Goal: Information Seeking & Learning: Compare options

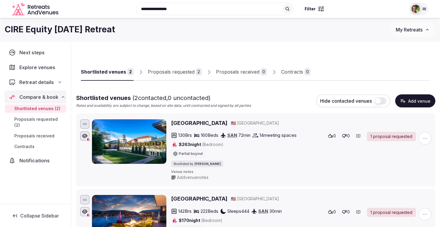
click at [406, 29] on span "My Retreats" at bounding box center [408, 30] width 27 height 6
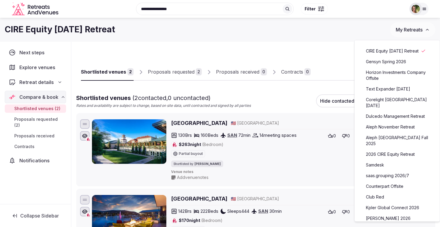
click at [387, 127] on link "Aleph November Retreat" at bounding box center [396, 127] width 73 height 10
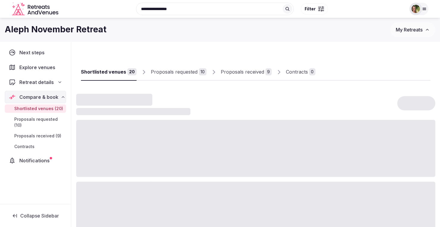
click at [240, 74] on div "Proposals received" at bounding box center [242, 71] width 43 height 7
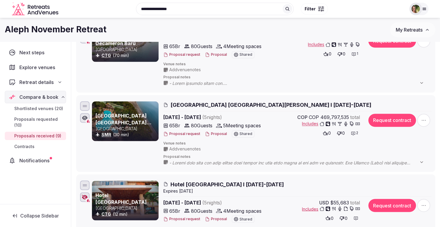
scroll to position [505, 0]
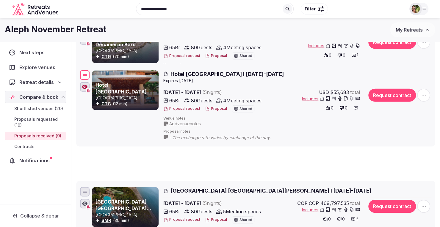
drag, startPoint x: 84, startPoint y: 181, endPoint x: 92, endPoint y: 62, distance: 119.5
click at [92, 69] on div "Hotel [GEOGRAPHIC_DATA] CTG (12 min) [GEOGRAPHIC_DATA] I [DATE]-[DATE] Expire s…" at bounding box center [255, 105] width 353 height 73
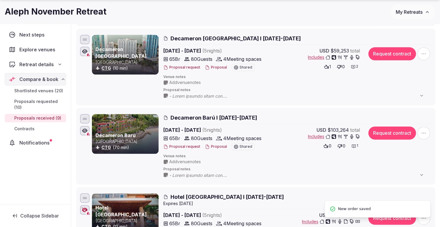
scroll to position [416, 0]
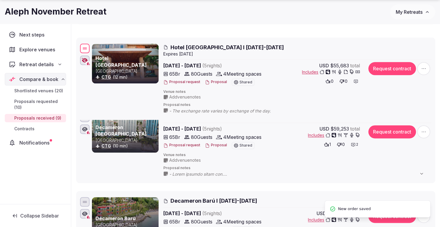
drag, startPoint x: 85, startPoint y: 195, endPoint x: 95, endPoint y: 44, distance: 151.3
click at [95, 45] on div "Hotel [GEOGRAPHIC_DATA] CTG (12 min) [GEOGRAPHIC_DATA] I [DATE]-[DATE] Expire s…" at bounding box center [255, 79] width 353 height 73
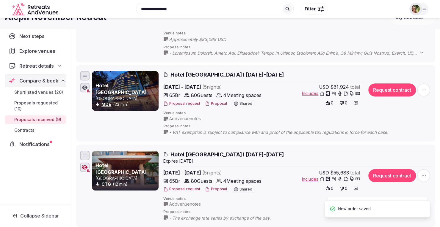
scroll to position [297, 0]
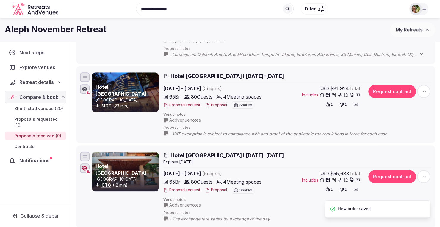
click at [72, 135] on div "Shortlisted venues 20 Proposals requested 10 Proposals received 9 Contracts 0 P…" at bounding box center [255, 178] width 368 height 869
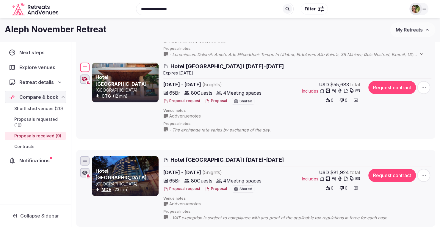
drag, startPoint x: 85, startPoint y: 155, endPoint x: 92, endPoint y: 65, distance: 90.6
click at [95, 64] on div "Hotel [GEOGRAPHIC_DATA] CTG (12 min) [GEOGRAPHIC_DATA] I [DATE]-[DATE] Expire s…" at bounding box center [255, 98] width 353 height 73
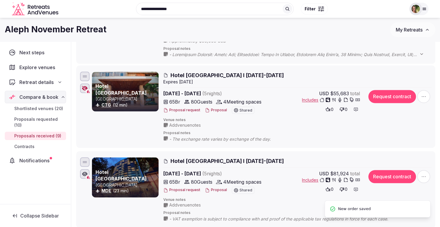
scroll to position [178, 0]
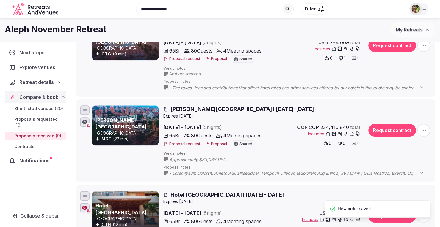
click at [89, 195] on div "Hotel [GEOGRAPHIC_DATA] CTG (12 min) [GEOGRAPHIC_DATA] I [DATE]-[DATE] Expire s…" at bounding box center [255, 226] width 353 height 73
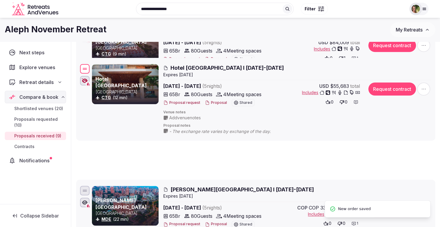
drag, startPoint x: 87, startPoint y: 195, endPoint x: 107, endPoint y: 54, distance: 142.9
click at [108, 63] on div "Hotel [GEOGRAPHIC_DATA] CTG (12 min) [GEOGRAPHIC_DATA] I [DATE]-[DATE] Expire s…" at bounding box center [255, 99] width 353 height 73
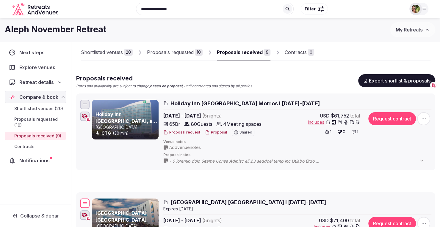
scroll to position [0, 0]
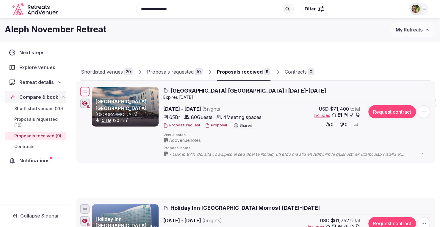
drag, startPoint x: 86, startPoint y: 209, endPoint x: 138, endPoint y: 91, distance: 129.0
click at [138, 91] on div "[GEOGRAPHIC_DATA] [GEOGRAPHIC_DATA] [GEOGRAPHIC_DATA] CTG (20 min) [GEOGRAPHIC_…" at bounding box center [255, 122] width 353 height 73
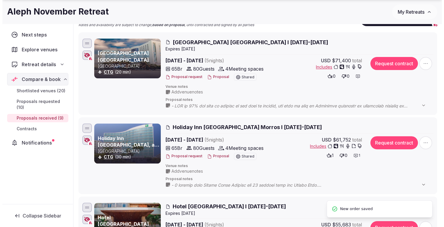
scroll to position [89, 0]
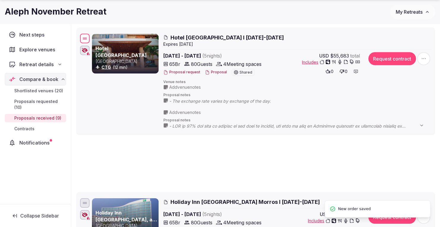
drag, startPoint x: 84, startPoint y: 199, endPoint x: 115, endPoint y: 38, distance: 164.1
click at [115, 38] on div "Hotel [GEOGRAPHIC_DATA] CTG (12 min) [GEOGRAPHIC_DATA] I [DATE]-[DATE] Expire s…" at bounding box center [255, 68] width 353 height 73
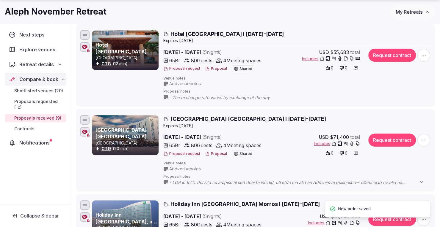
click at [210, 67] on button "Proposal" at bounding box center [216, 68] width 22 height 5
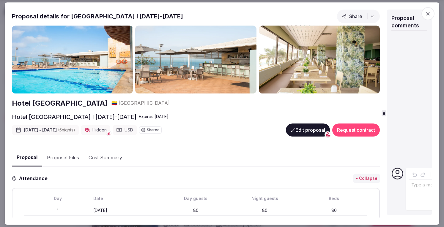
click at [387, 110] on div "Proposal details for [GEOGRAPHIC_DATA] I [DATE]-[DATE] [GEOGRAPHIC_DATA] [GEOGR…" at bounding box center [222, 114] width 420 height 209
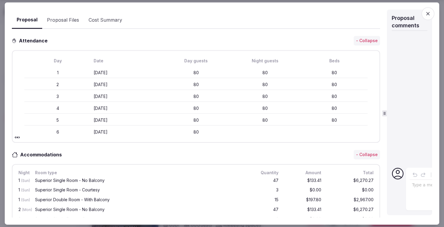
scroll to position [0, 0]
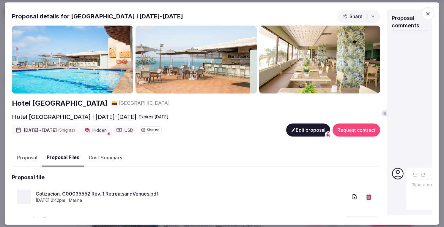
click at [65, 156] on button "Proposal Files" at bounding box center [63, 159] width 42 height 18
click at [426, 15] on icon "button" at bounding box center [428, 14] width 6 height 6
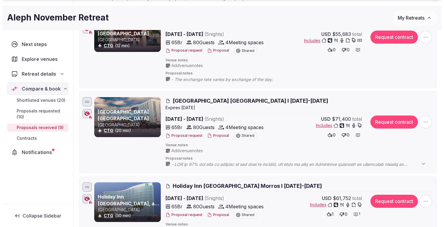
scroll to position [119, 0]
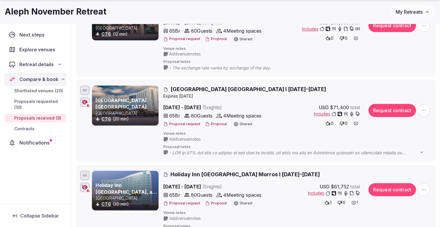
click at [242, 90] on span "[GEOGRAPHIC_DATA] [GEOGRAPHIC_DATA] I [DATE]-[DATE]" at bounding box center [247, 89] width 155 height 7
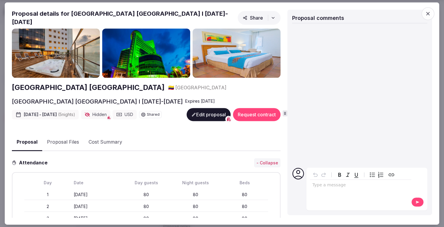
click at [53, 136] on button "Proposal Files" at bounding box center [63, 142] width 42 height 17
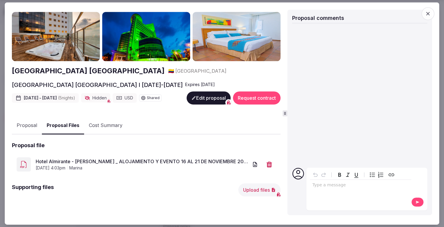
scroll to position [30, 0]
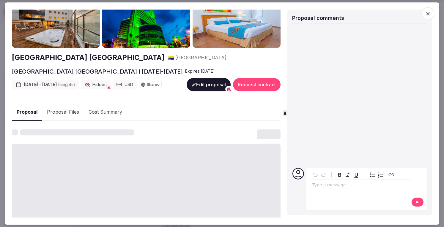
click at [26, 109] on button "Proposal" at bounding box center [27, 113] width 30 height 18
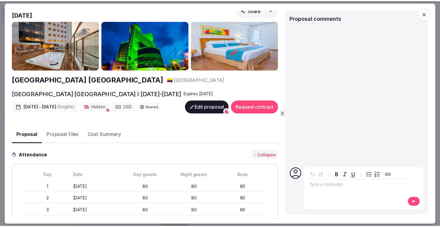
scroll to position [0, 0]
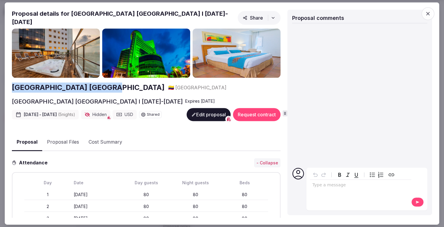
drag, startPoint x: 106, startPoint y: 86, endPoint x: 11, endPoint y: 86, distance: 95.1
click at [11, 86] on div "Proposal Proposal Proposal details for [GEOGRAPHIC_DATA] [GEOGRAPHIC_DATA] I [D…" at bounding box center [222, 113] width 435 height 223
copy h2 "[GEOGRAPHIC_DATA] [GEOGRAPHIC_DATA]"
click at [430, 14] on icon "button" at bounding box center [428, 14] width 6 height 6
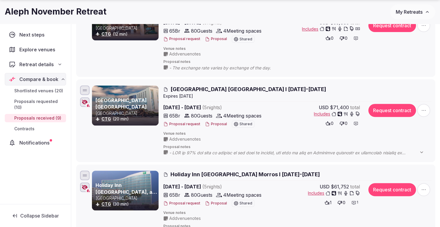
click at [83, 102] on icon "button" at bounding box center [85, 102] width 6 height 5
click at [85, 186] on icon "button" at bounding box center [85, 187] width 6 height 5
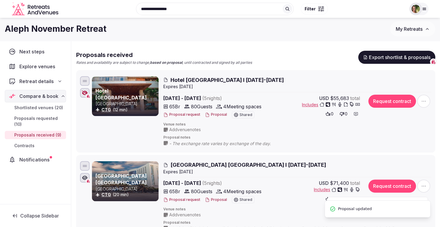
scroll to position [30, 0]
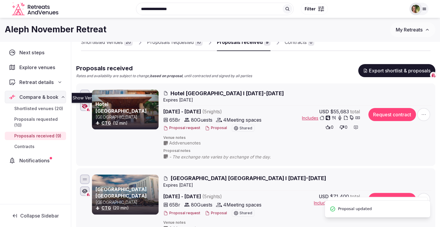
click at [83, 104] on icon "button" at bounding box center [85, 106] width 6 height 5
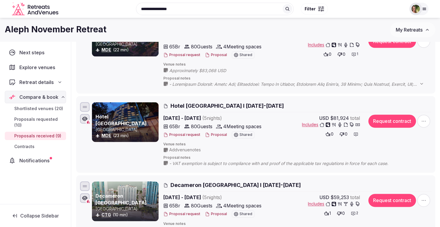
scroll to position [416, 0]
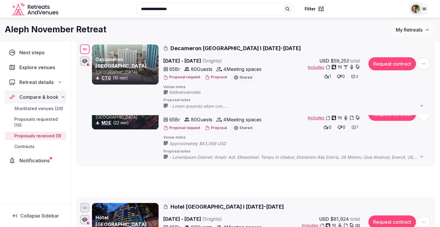
drag, startPoint x: 86, startPoint y: 204, endPoint x: 69, endPoint y: 46, distance: 159.1
click at [69, 46] on div "Next steps Explore venues Retreat details Compare & book Shortlisted venues (20…" at bounding box center [220, 71] width 440 height 893
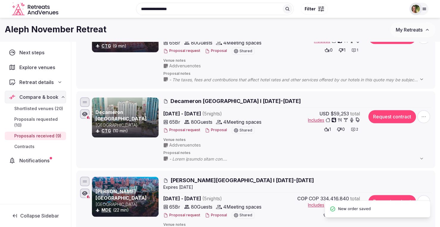
scroll to position [327, 0]
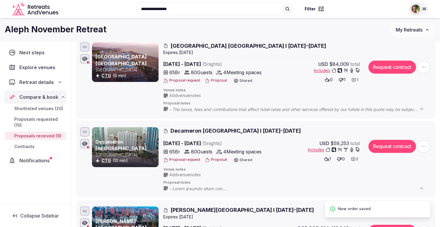
click at [303, 119] on ul "Hotel [GEOGRAPHIC_DATA] CTG (12 min) [GEOGRAPHIC_DATA] I [DATE]-[DATE] Expire s…" at bounding box center [255, 154] width 359 height 736
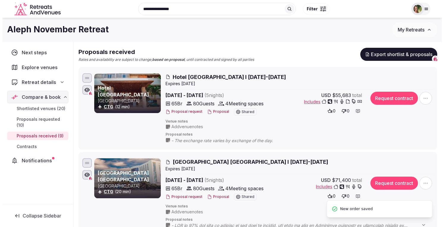
scroll to position [30, 0]
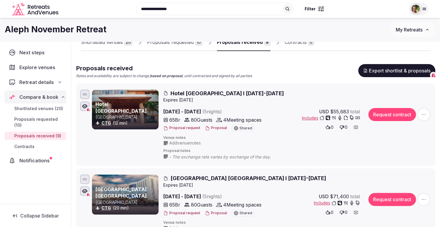
click at [294, 68] on div "Proposals received Rates and availability are subject to change, based on propo…" at bounding box center [255, 71] width 359 height 15
click at [305, 73] on div "Proposals received Rates and availability are subject to change, based on propo…" at bounding box center [255, 71] width 359 height 15
click at [280, 109] on div "USD $55,683 total Includes" at bounding box center [316, 114] width 87 height 13
click at [287, 76] on div "Proposals received Rates and availability are subject to change, based on propo…" at bounding box center [255, 71] width 359 height 15
click at [217, 129] on button "Proposal" at bounding box center [216, 128] width 22 height 5
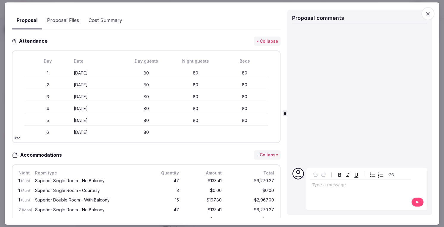
scroll to position [0, 0]
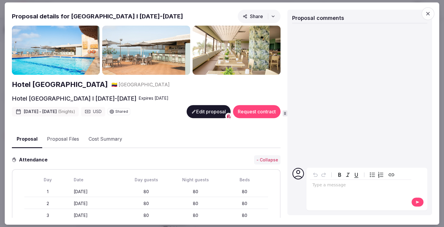
click at [67, 138] on button "Proposal Files" at bounding box center [63, 139] width 42 height 17
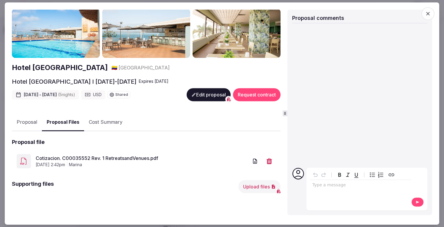
scroll to position [30, 0]
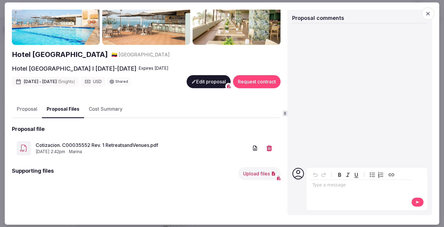
click at [247, 173] on button "Upload files" at bounding box center [259, 173] width 42 height 13
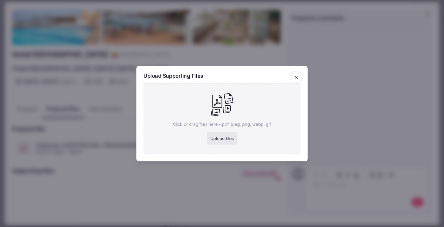
click at [222, 138] on div "Upload files" at bounding box center [222, 138] width 31 height 13
type input "**********"
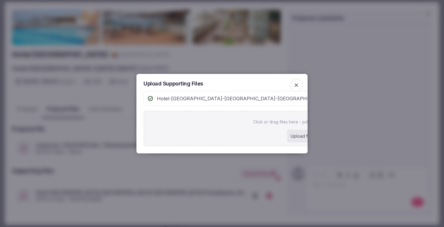
click at [295, 84] on icon "button" at bounding box center [297, 86] width 4 height 4
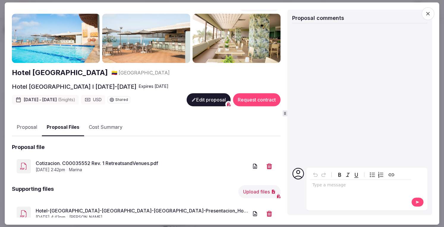
scroll to position [0, 0]
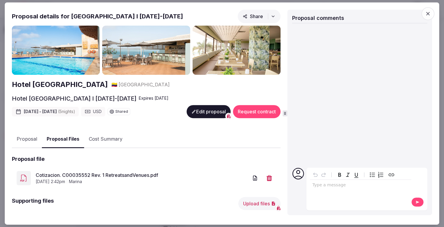
click at [429, 15] on icon "button" at bounding box center [428, 14] width 4 height 4
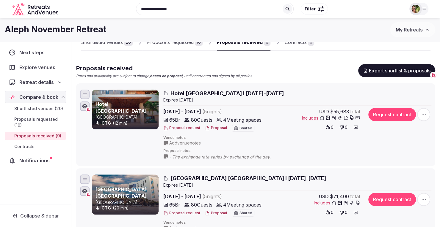
click at [310, 116] on span "Includes" at bounding box center [331, 118] width 58 height 6
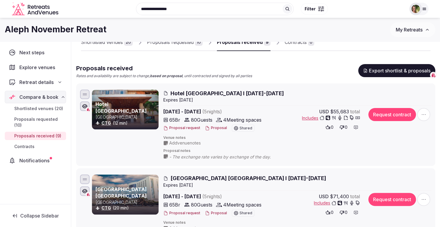
click at [206, 92] on span "Hotel [GEOGRAPHIC_DATA] I [DATE]-[DATE]" at bounding box center [226, 93] width 113 height 7
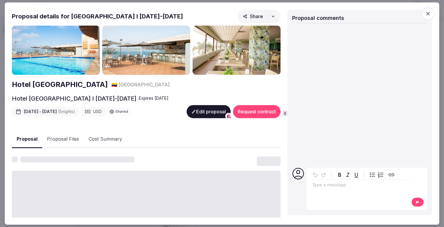
click at [67, 83] on h2 "Hotel [GEOGRAPHIC_DATA]" at bounding box center [60, 85] width 96 height 10
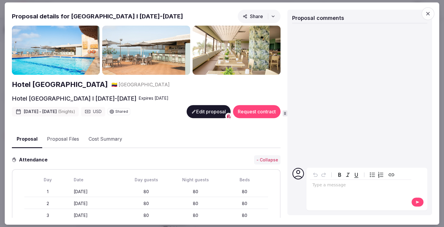
click at [73, 136] on button "Proposal Files" at bounding box center [63, 139] width 42 height 17
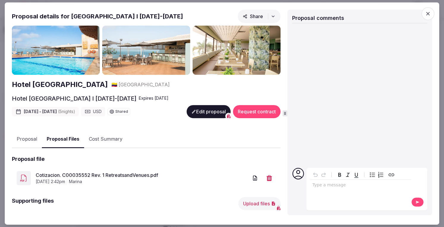
click at [95, 173] on link "Cotizacion. C00035552 Rev. 1 RetreatsandVenues.pdf" at bounding box center [142, 175] width 213 height 7
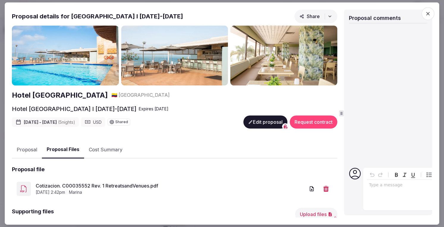
click at [344, 117] on div at bounding box center [341, 114] width 5 height 6
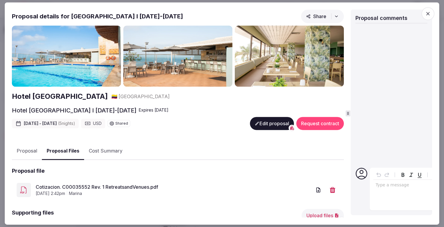
click at [24, 147] on button "Proposal" at bounding box center [27, 151] width 30 height 17
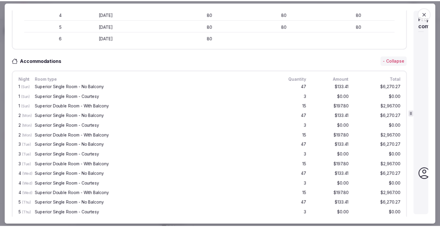
scroll to position [251, 0]
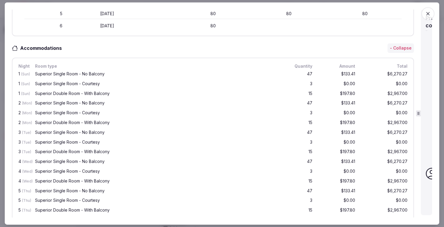
click at [420, 112] on icon at bounding box center [419, 114] width 4 height 4
click at [430, 18] on span "button" at bounding box center [428, 13] width 13 height 13
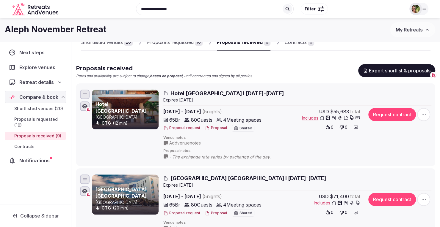
click at [406, 27] on span "My Retreats" at bounding box center [408, 30] width 27 height 6
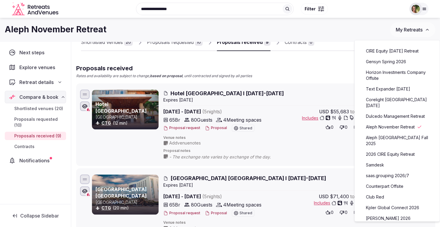
click at [388, 182] on link "Counterpart Offsite" at bounding box center [396, 187] width 73 height 10
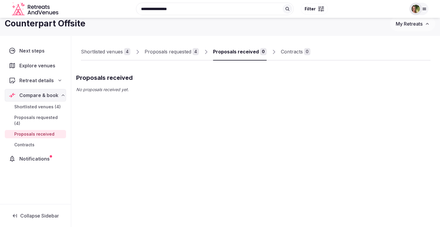
scroll to position [20, 0]
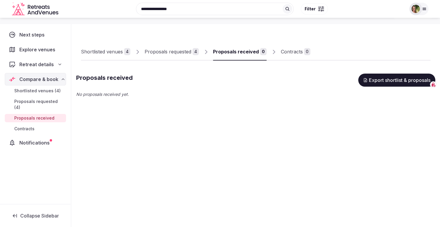
click at [169, 51] on div "Proposals requested" at bounding box center [167, 51] width 47 height 7
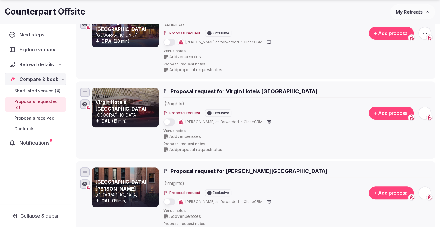
scroll to position [109, 0]
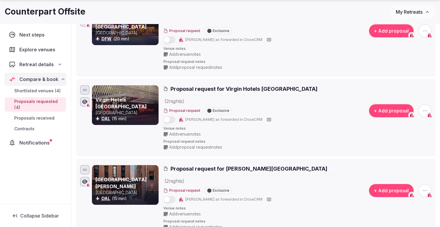
click at [176, 135] on span "Add venue notes" at bounding box center [185, 134] width 32 height 6
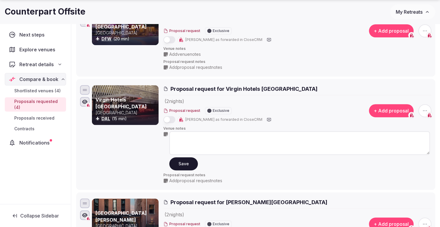
click at [182, 137] on textarea at bounding box center [299, 143] width 260 height 24
type textarea "**********"
click at [182, 167] on button "Save" at bounding box center [183, 164] width 29 height 13
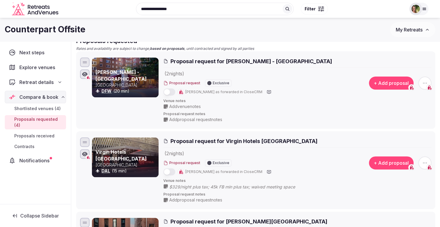
scroll to position [20, 0]
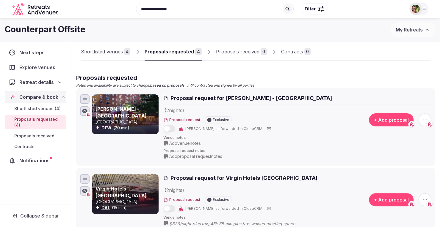
click at [180, 143] on span "Add venue notes" at bounding box center [185, 144] width 32 height 6
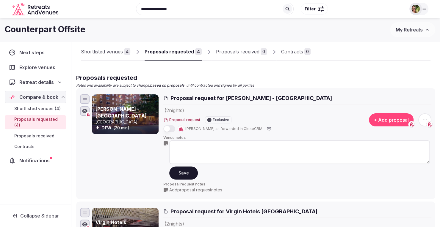
click at [189, 150] on textarea at bounding box center [299, 153] width 260 height 24
click at [210, 148] on textarea "**********" at bounding box center [299, 153] width 260 height 24
type textarea "**********"
click at [178, 175] on button "Save" at bounding box center [183, 173] width 29 height 13
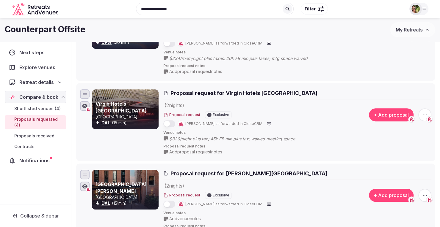
scroll to position [50, 0]
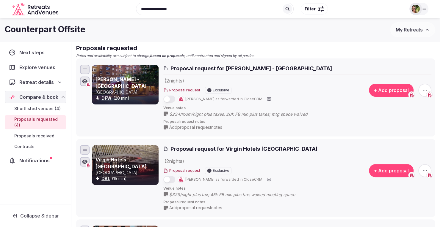
click at [401, 31] on span "My Retreats" at bounding box center [408, 30] width 27 height 6
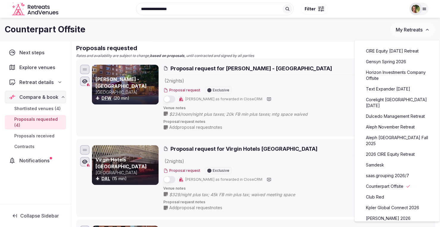
click at [389, 129] on link "Aleph November Retreat" at bounding box center [396, 127] width 73 height 10
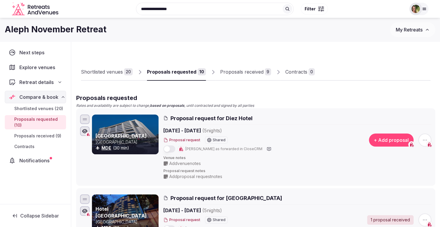
click at [239, 73] on div "Proposals received" at bounding box center [241, 71] width 43 height 7
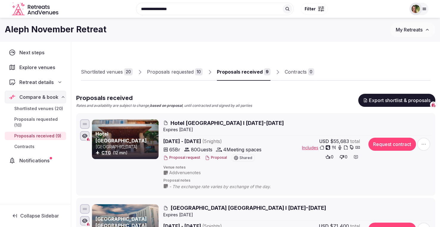
click at [214, 156] on button "Proposal" at bounding box center [216, 157] width 22 height 5
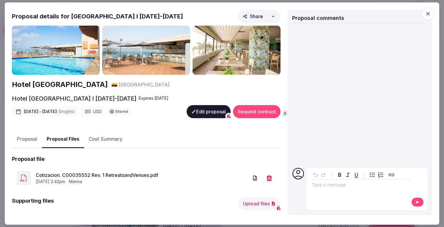
click at [59, 138] on button "Proposal Files" at bounding box center [63, 140] width 42 height 18
click at [90, 173] on link "Cotizacion. C00035552 Rev. 1 RetreatsandVenues.pdf" at bounding box center [142, 175] width 213 height 7
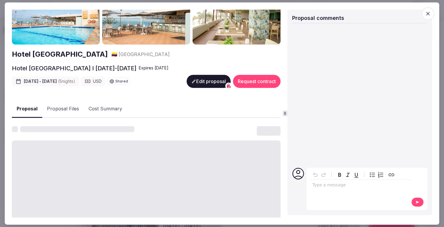
click at [24, 109] on button "Proposal" at bounding box center [27, 109] width 30 height 18
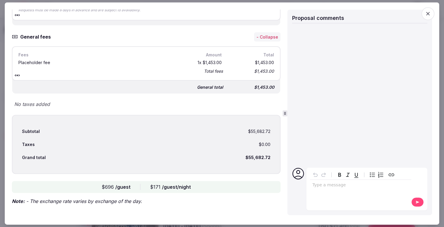
scroll to position [1831, 0]
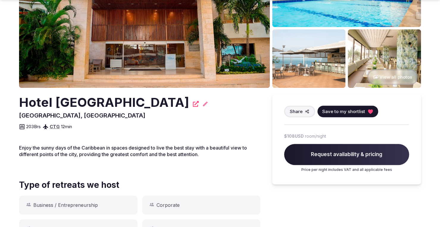
scroll to position [89, 0]
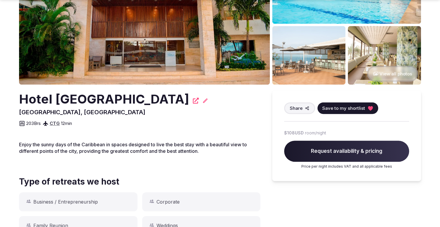
click at [193, 101] on icon at bounding box center [196, 101] width 6 height 6
